Goal: Book appointment/travel/reservation

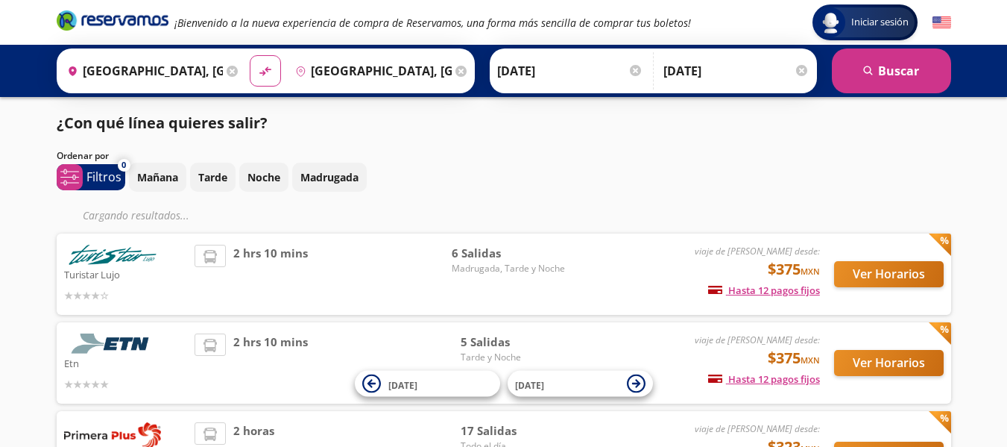
scroll to position [75, 0]
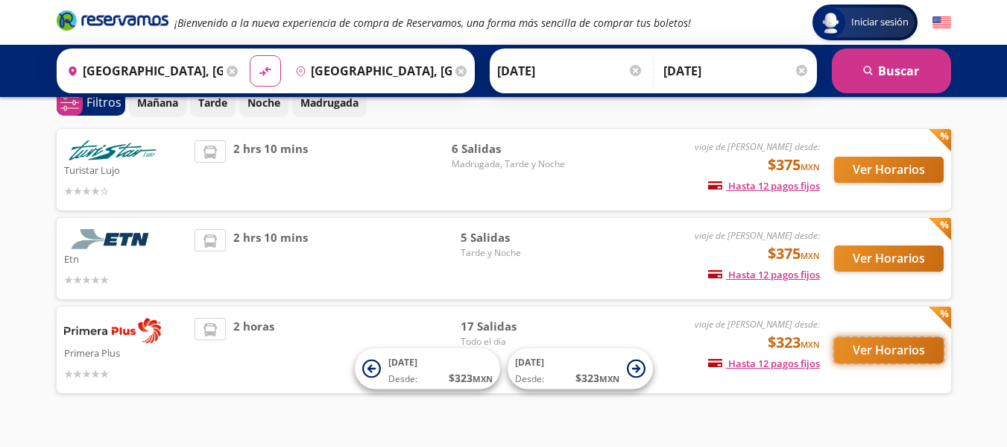
click at [863, 353] on button "Ver Horarios" at bounding box center [889, 350] width 110 height 26
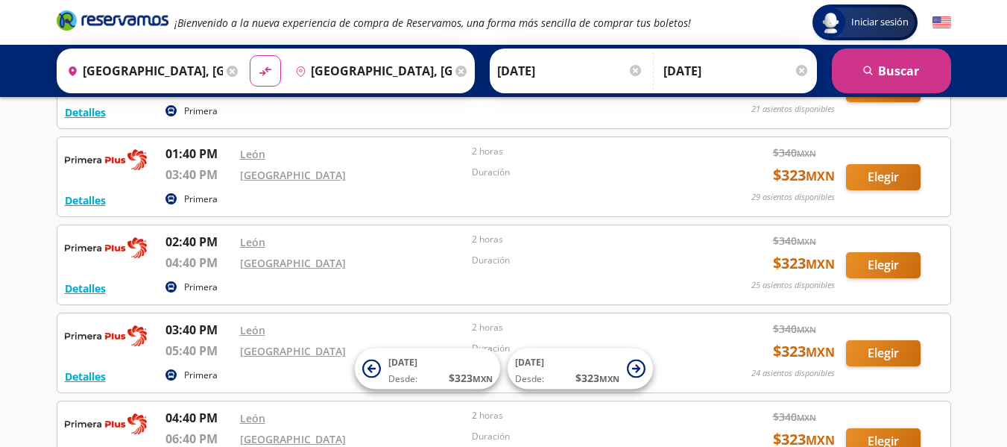
scroll to position [671, 0]
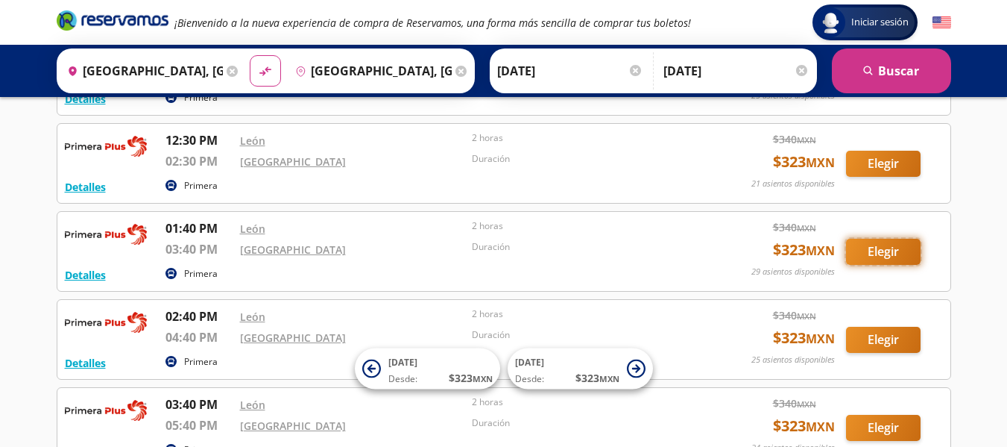
click at [890, 251] on button "Elegir" at bounding box center [883, 252] width 75 height 26
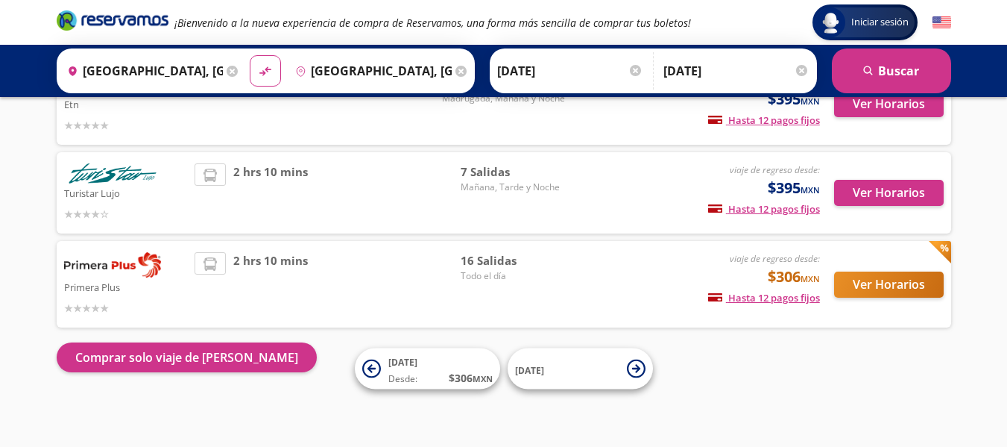
scroll to position [140, 0]
click at [872, 203] on button "Ver Horarios" at bounding box center [889, 193] width 110 height 26
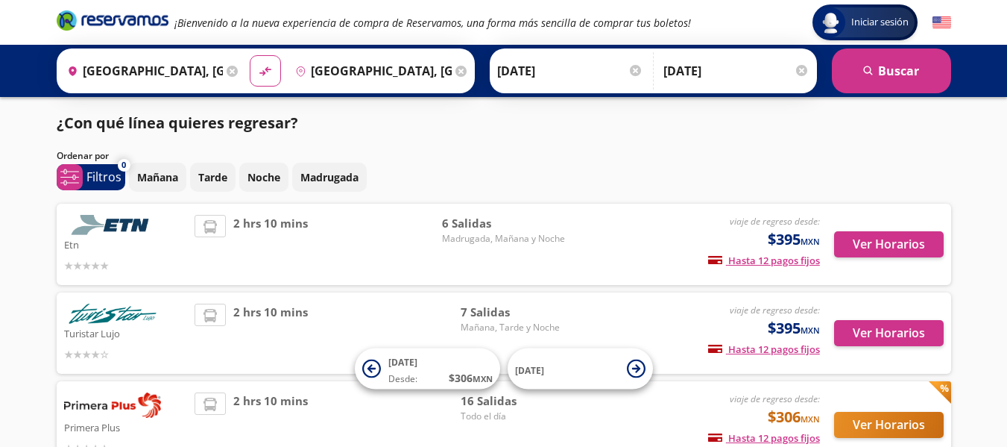
scroll to position [140, 0]
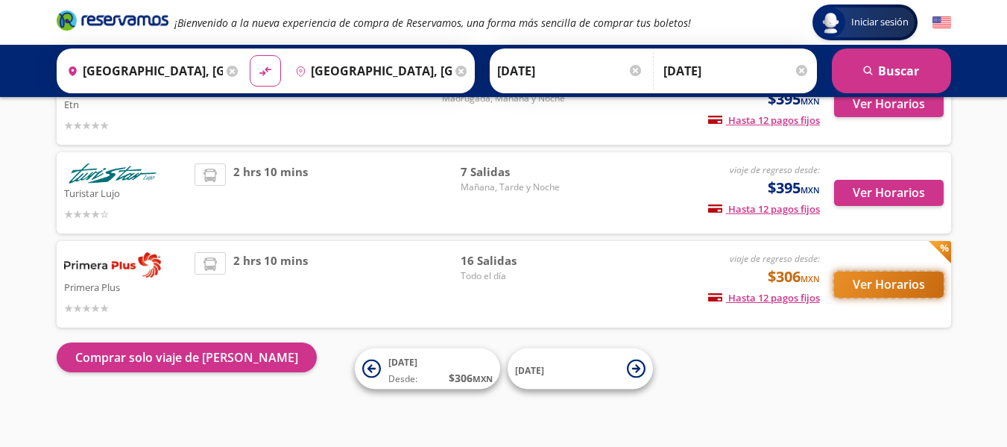
click at [863, 280] on button "Ver Horarios" at bounding box center [889, 284] width 110 height 26
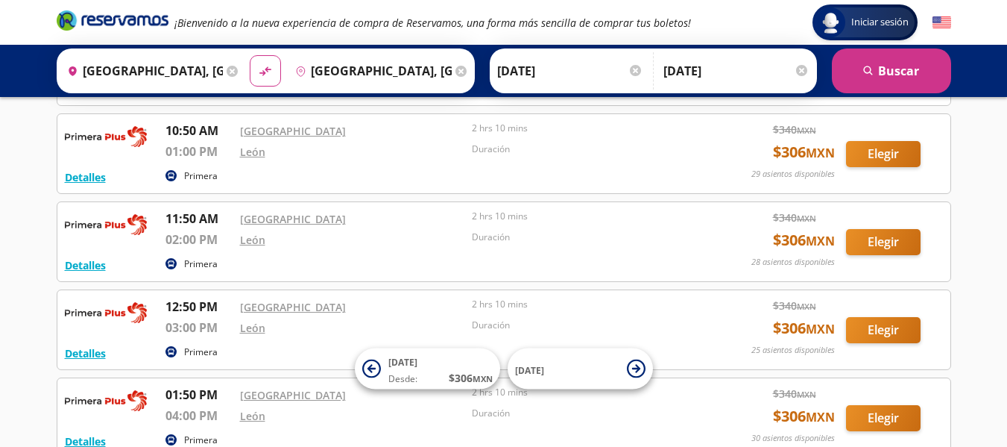
scroll to position [746, 0]
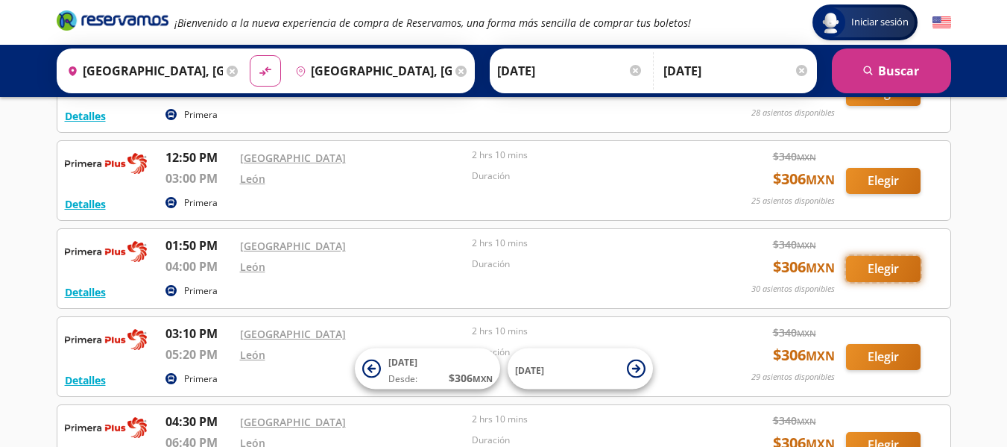
click at [873, 270] on button "Elegir" at bounding box center [883, 269] width 75 height 26
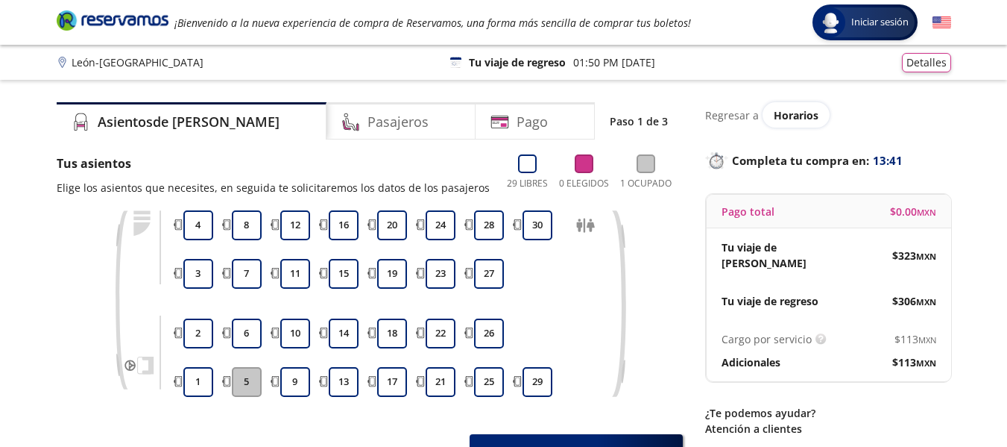
scroll to position [75, 0]
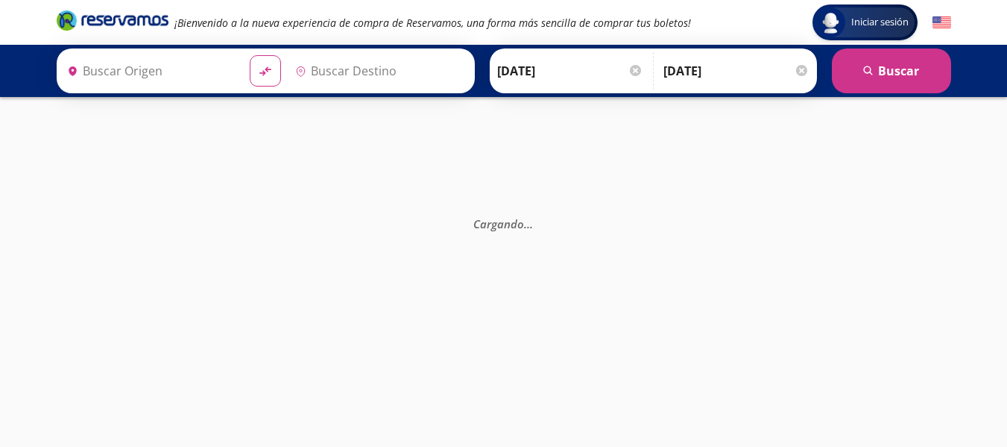
type input "[GEOGRAPHIC_DATA], [GEOGRAPHIC_DATA]"
